Goal: Check status: Check status

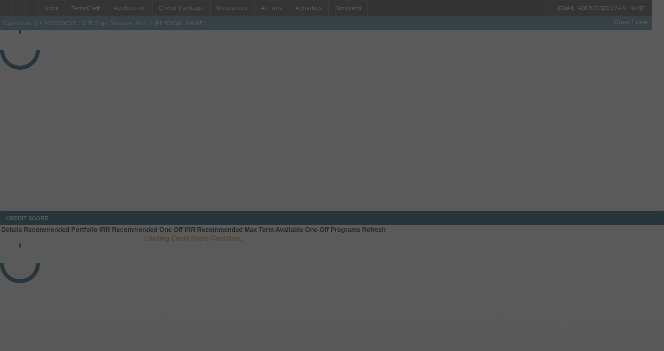
select select "3"
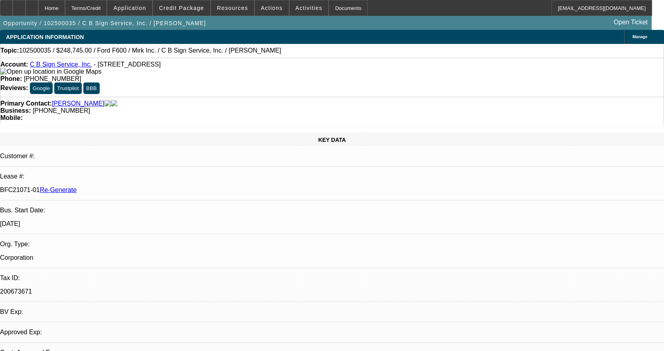
select select "0"
select select "3"
select select "0"
select select "6"
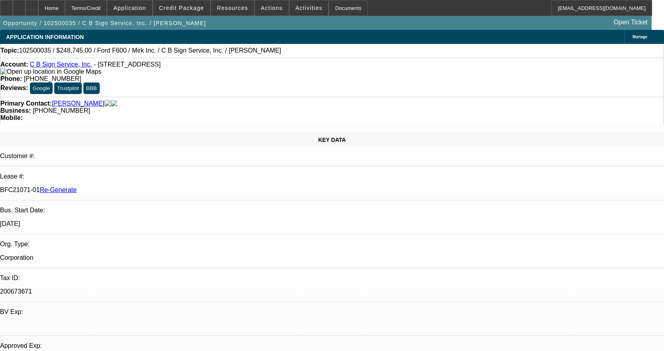
click at [297, 10] on span "Activities" at bounding box center [308, 8] width 27 height 6
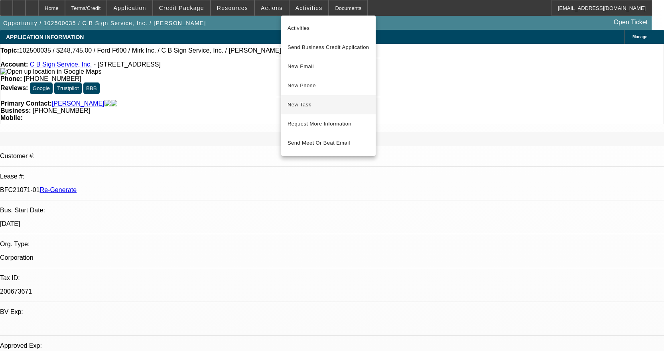
click at [329, 109] on span "New Task" at bounding box center [328, 105] width 82 height 10
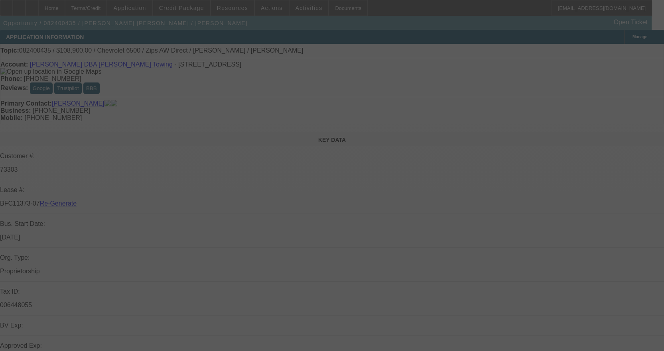
select select "3"
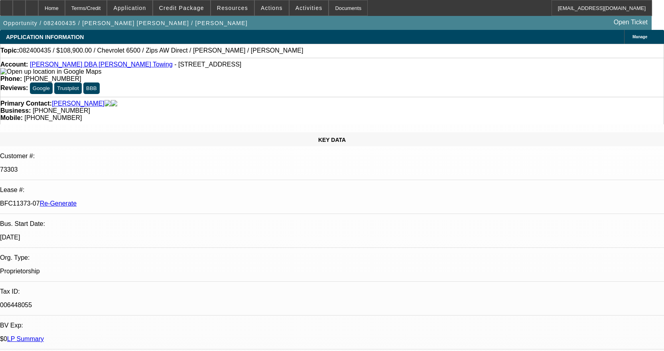
select select "0"
select select "2"
select select "0"
select select "6"
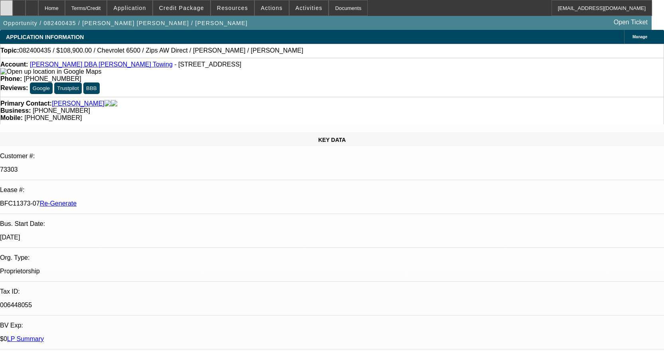
click at [13, 7] on div at bounding box center [6, 8] width 13 height 16
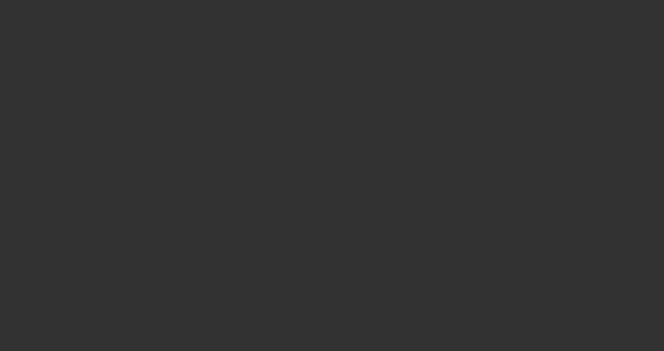
select select "3"
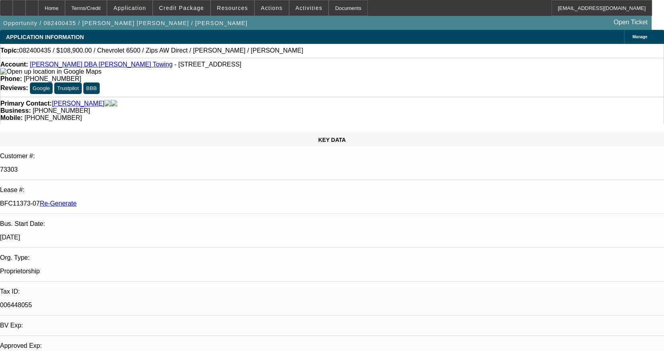
select select "0"
select select "2"
select select "0"
select select "6"
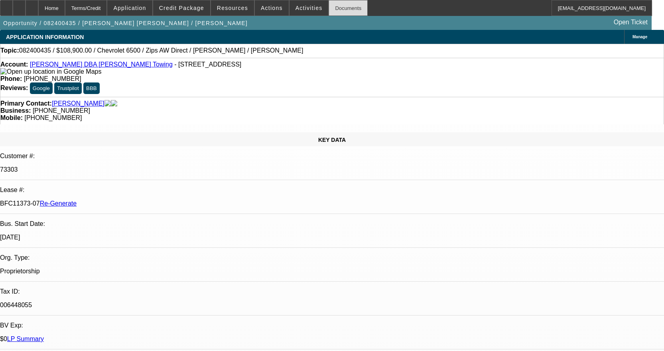
click at [337, 8] on div "Documents" at bounding box center [347, 8] width 39 height 16
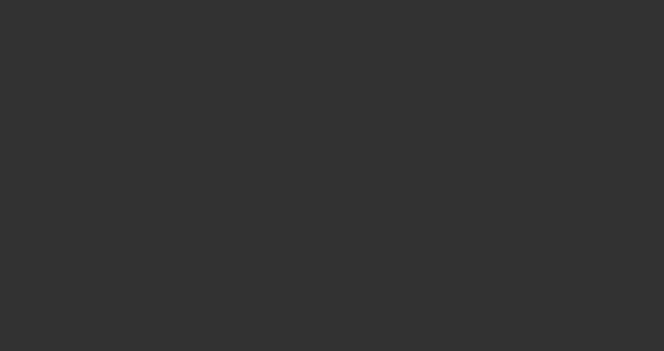
select select "4"
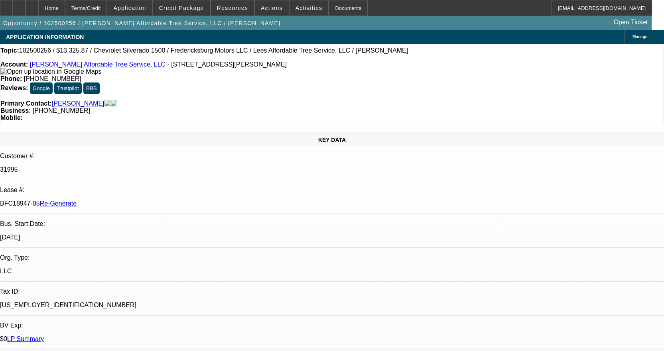
select select "0"
select select "3"
select select "0"
select select "6"
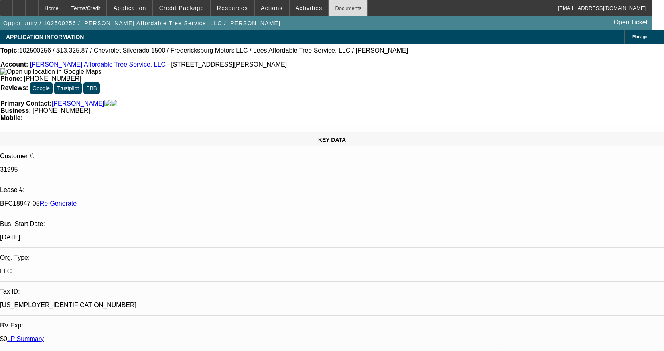
click at [328, 14] on div "Documents" at bounding box center [347, 8] width 39 height 16
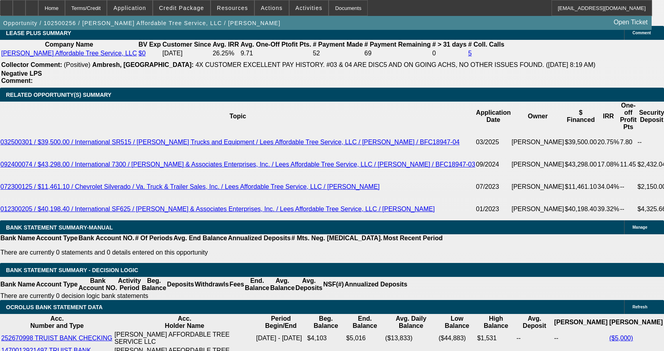
scroll to position [1435, 0]
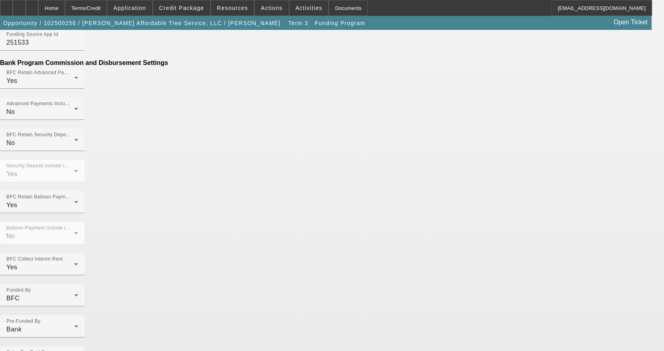
scroll to position [502, 0]
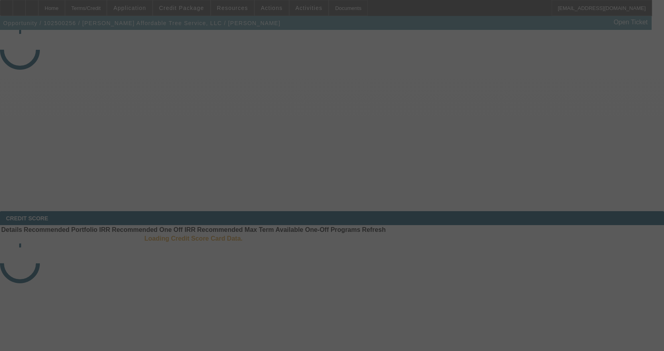
select select "4"
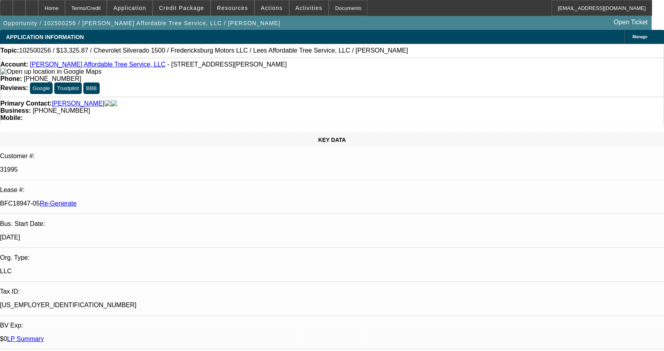
select select "0"
select select "3"
select select "0"
select select "6"
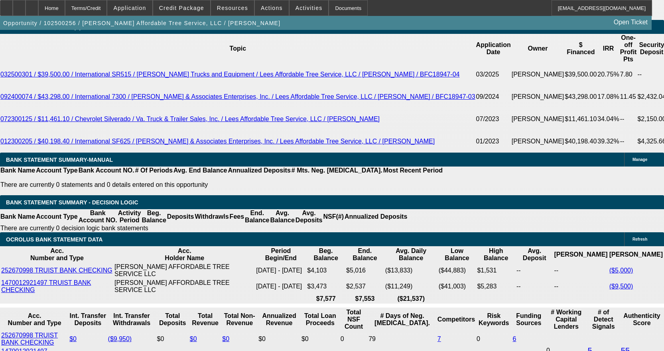
scroll to position [1475, 0]
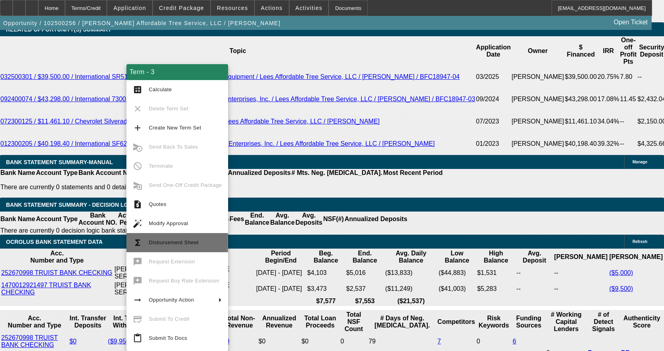
click at [176, 241] on span "Disbursement Sheet" at bounding box center [174, 243] width 50 height 6
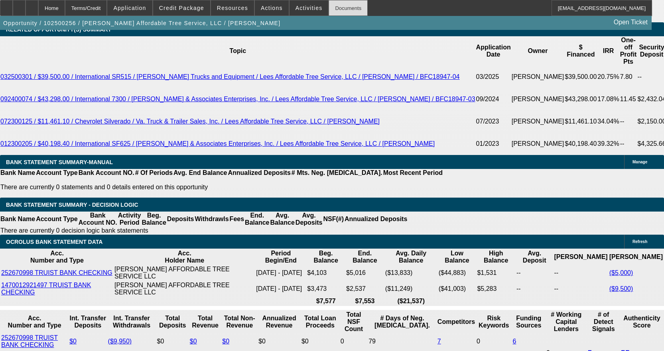
click at [341, 6] on div "Documents" at bounding box center [347, 8] width 39 height 16
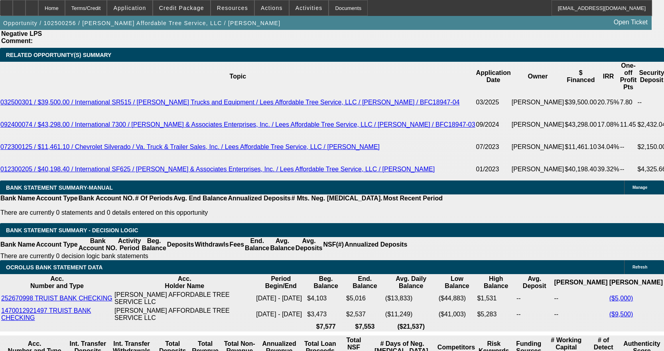
scroll to position [1435, 0]
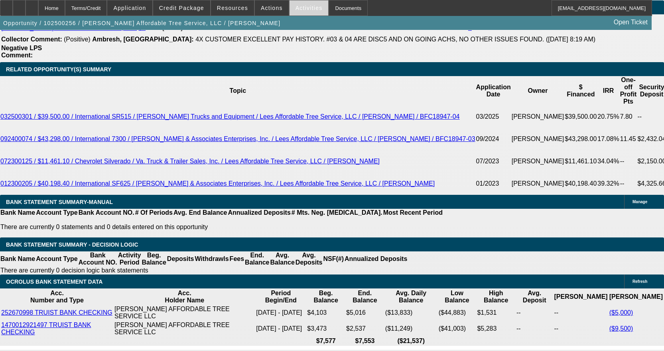
click at [312, 11] on span at bounding box center [308, 7] width 39 height 19
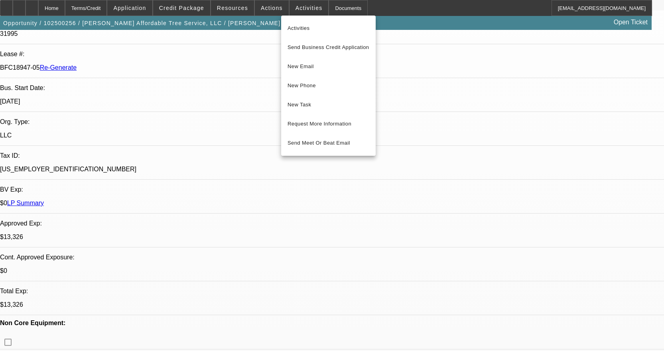
scroll to position [0, 0]
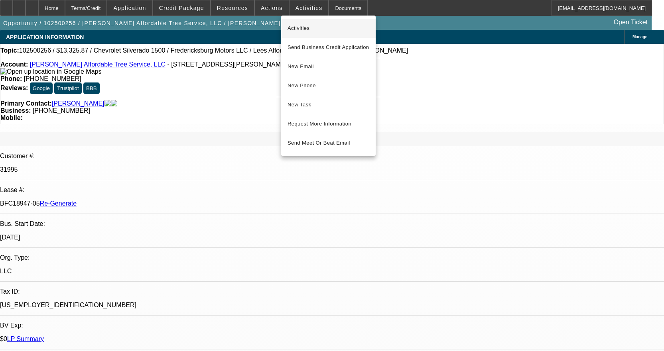
click at [303, 30] on span "Activities" at bounding box center [328, 29] width 82 height 10
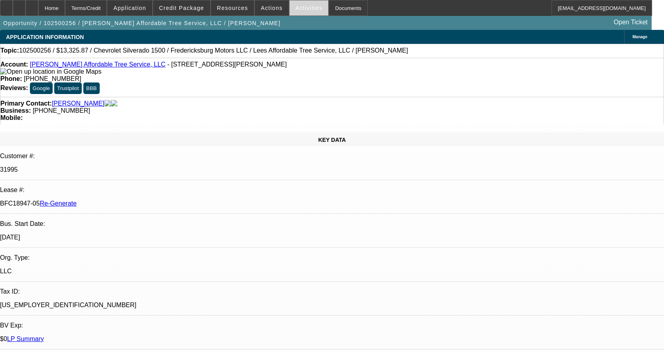
click at [297, 9] on span "Activities" at bounding box center [308, 8] width 27 height 6
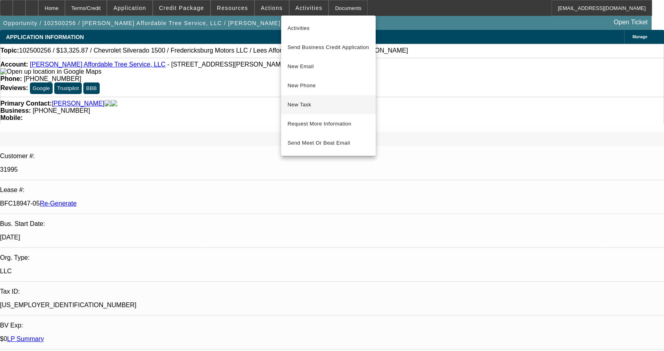
click at [304, 104] on span "New Task" at bounding box center [328, 105] width 82 height 10
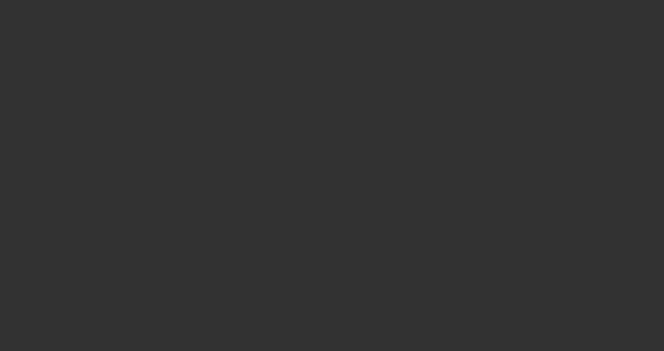
click at [184, 8] on div at bounding box center [332, 175] width 664 height 351
select select "3"
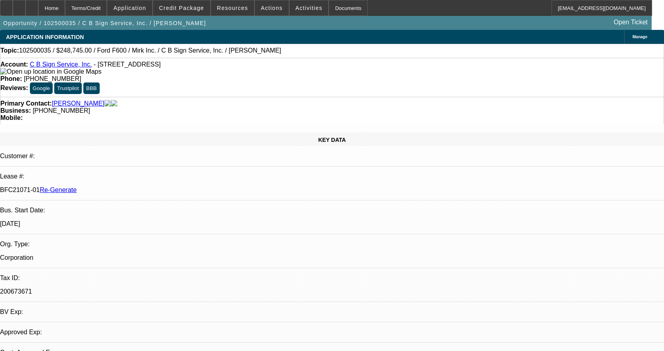
select select "0"
select select "3"
select select "0"
select select "6"
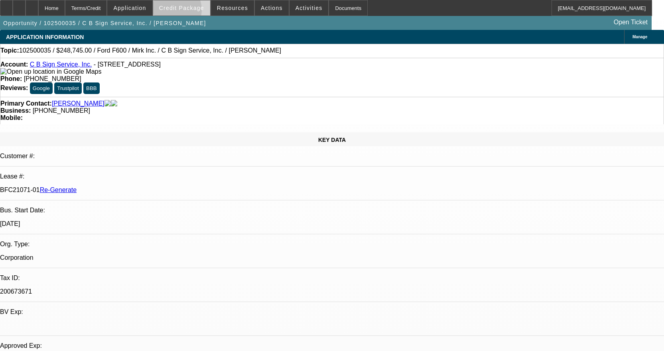
click at [186, 12] on span at bounding box center [181, 7] width 57 height 19
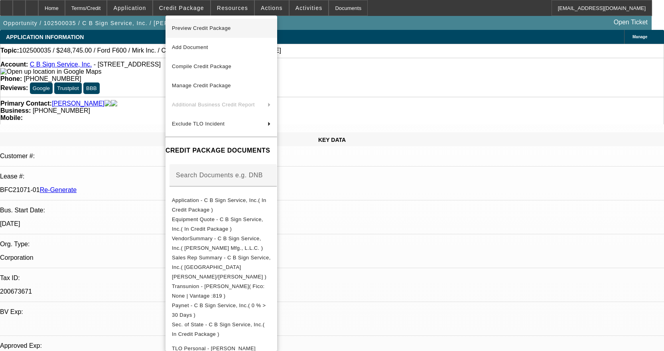
click at [187, 28] on span "Preview Credit Package" at bounding box center [201, 28] width 59 height 6
